Goal: Transaction & Acquisition: Purchase product/service

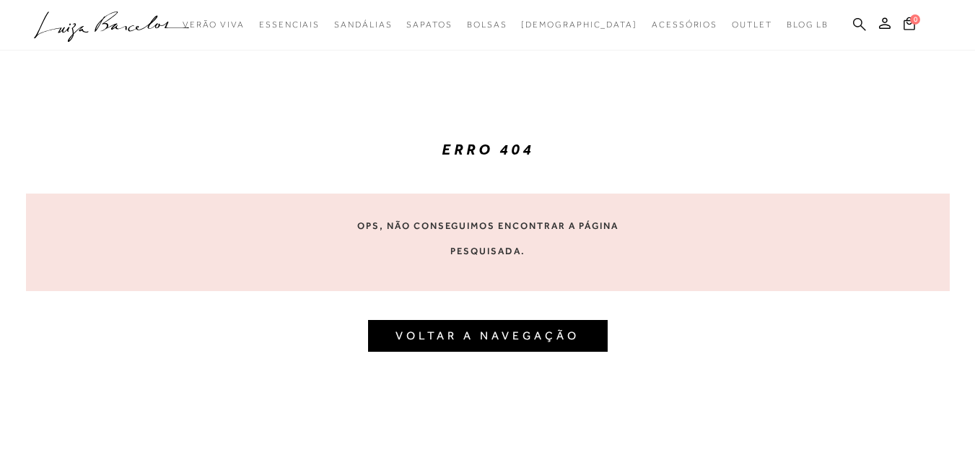
click at [856, 28] on icon at bounding box center [859, 24] width 13 height 14
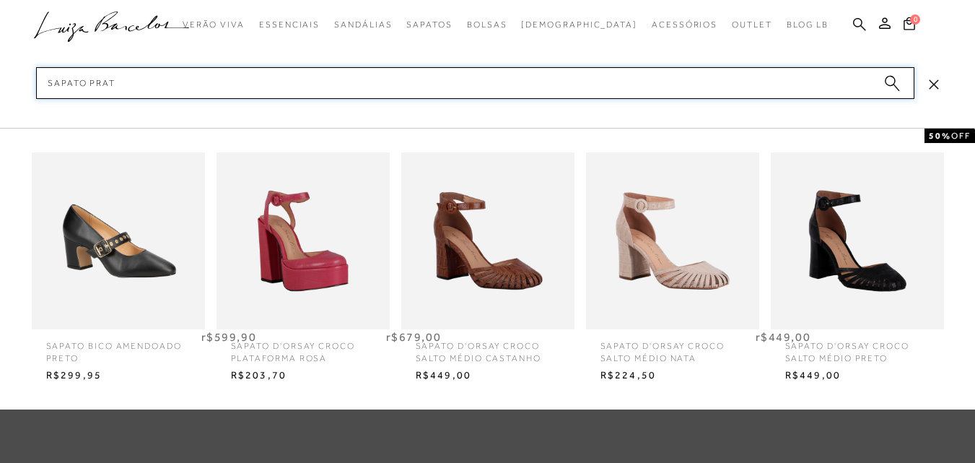
type input "sapato prata"
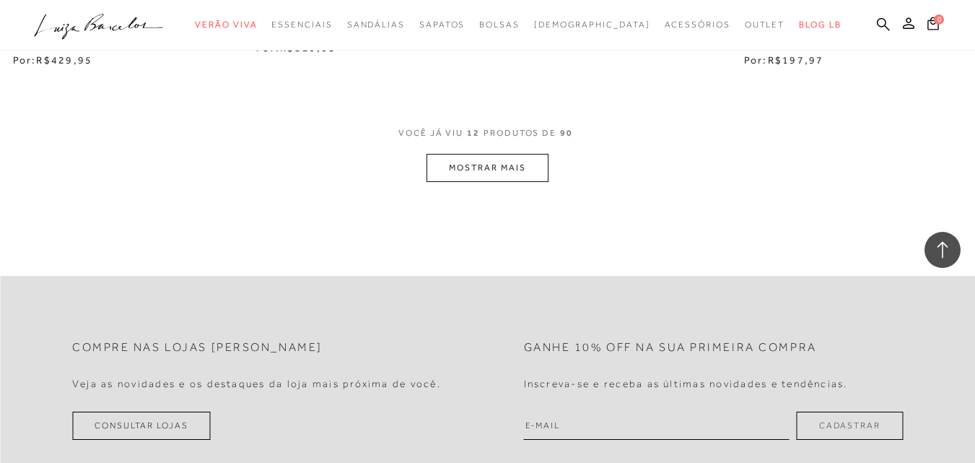
scroll to position [1452, 0]
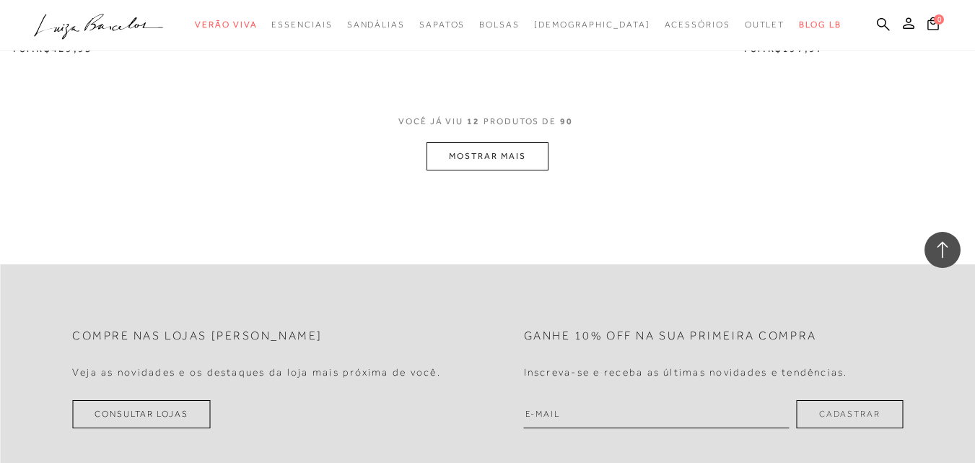
click at [472, 159] on button "MOSTRAR MAIS" at bounding box center [486, 156] width 121 height 28
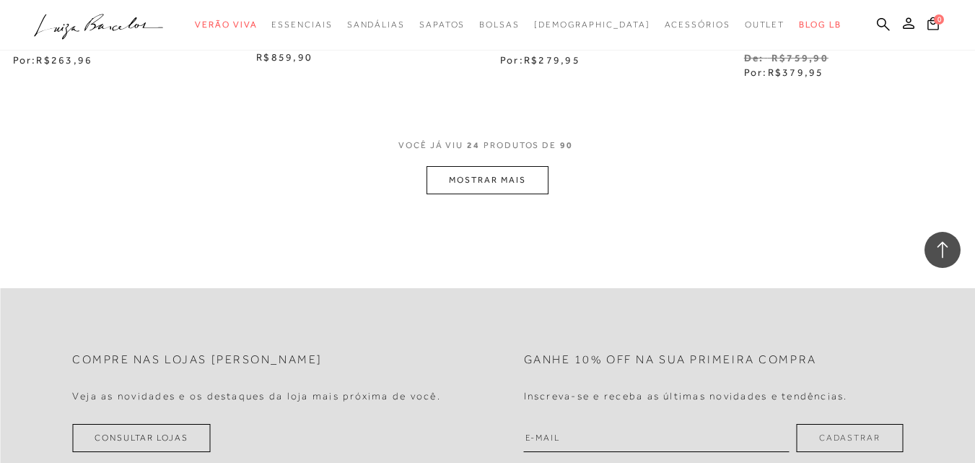
scroll to position [2884, 0]
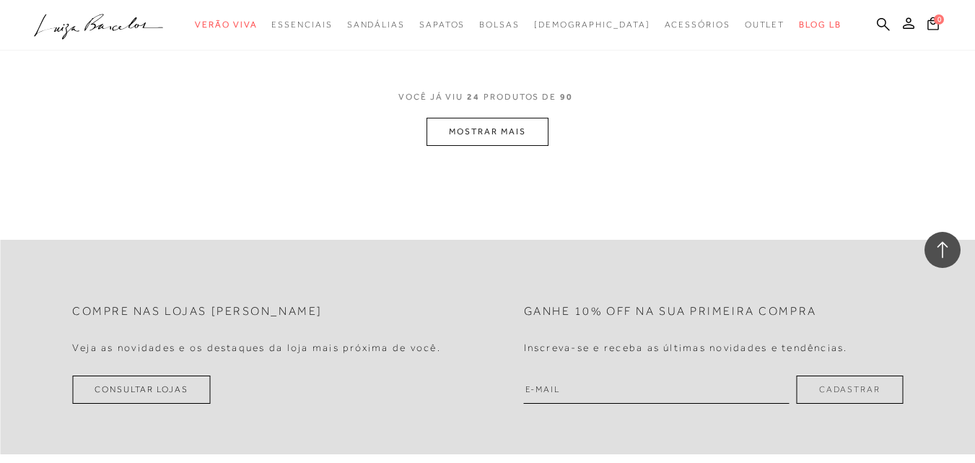
click at [455, 139] on button "MOSTRAR MAIS" at bounding box center [486, 132] width 121 height 28
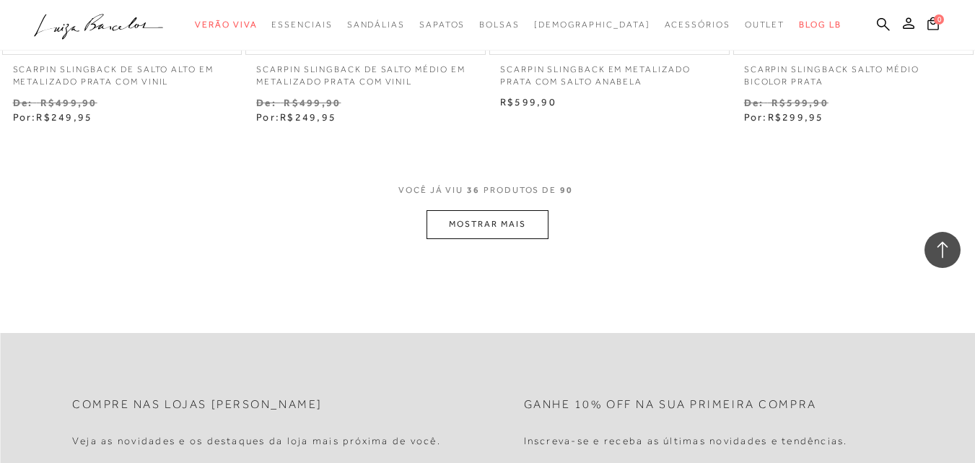
scroll to position [4219, 0]
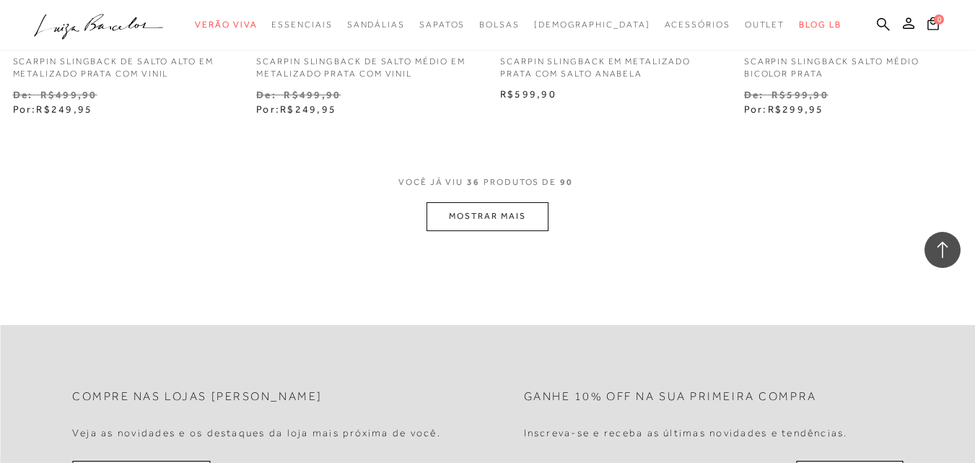
click at [531, 216] on button "MOSTRAR MAIS" at bounding box center [486, 216] width 121 height 28
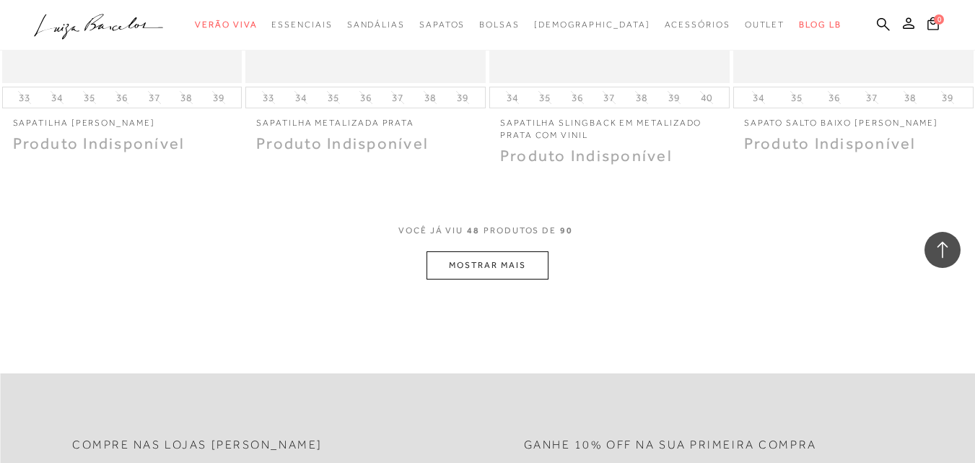
scroll to position [5562, 0]
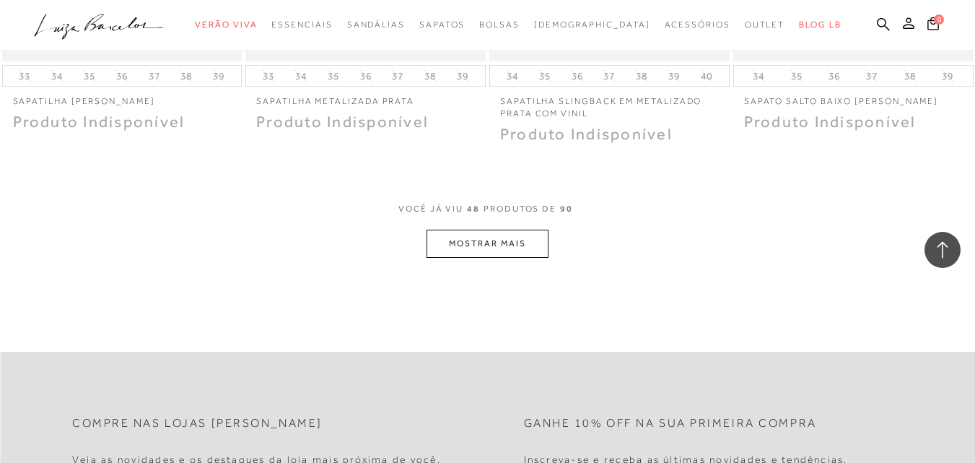
click at [461, 246] on button "MOSTRAR MAIS" at bounding box center [486, 243] width 121 height 28
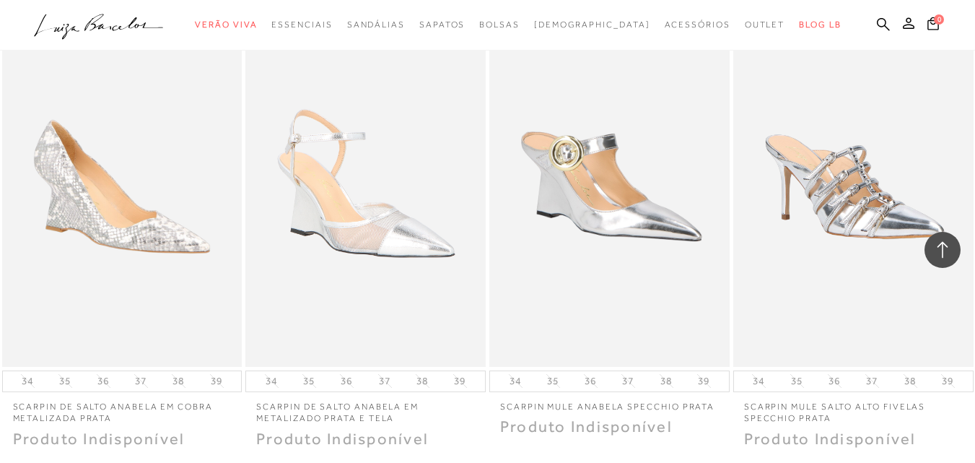
scroll to position [6196, 0]
